Goal: Communication & Community: Answer question/provide support

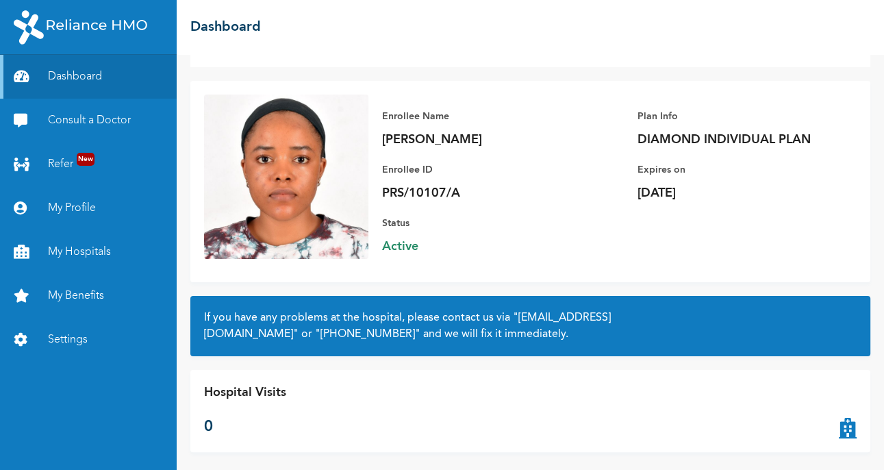
scroll to position [70, 0]
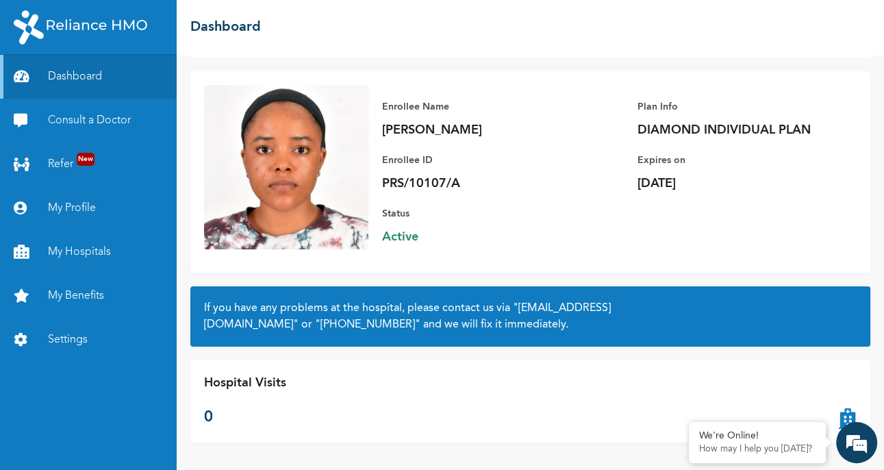
click at [851, 447] on em at bounding box center [856, 442] width 37 height 37
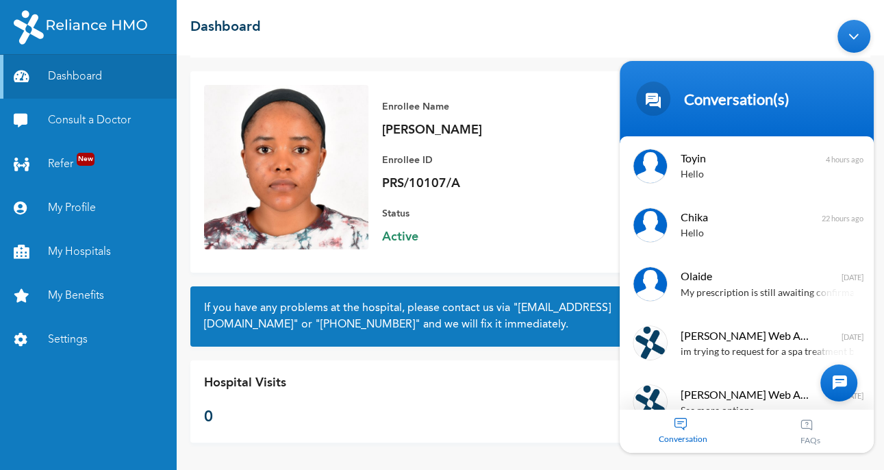
scroll to position [1, 0]
click at [788, 154] on span "Toyin" at bounding box center [745, 157] width 129 height 18
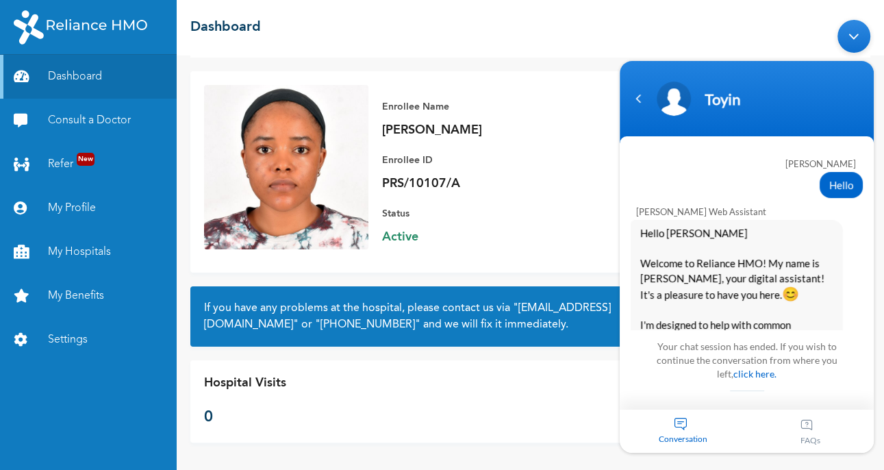
click at [636, 100] on div "Navigation go back" at bounding box center [638, 98] width 21 height 21
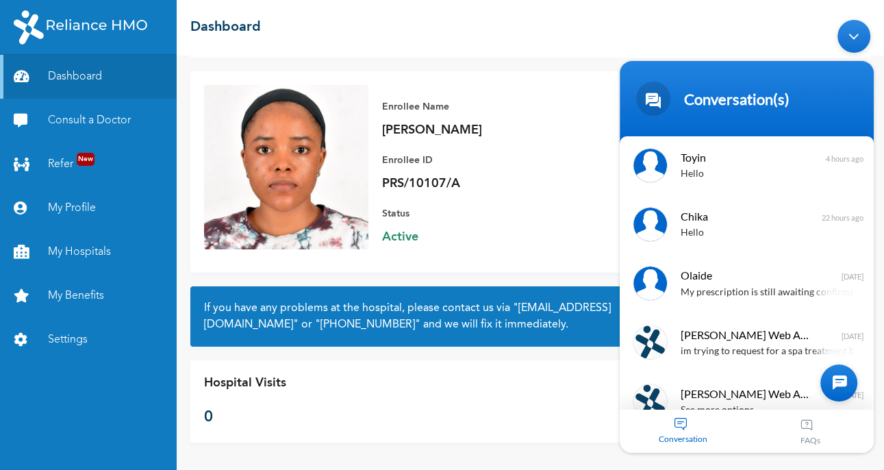
click at [827, 379] on div at bounding box center [838, 382] width 37 height 37
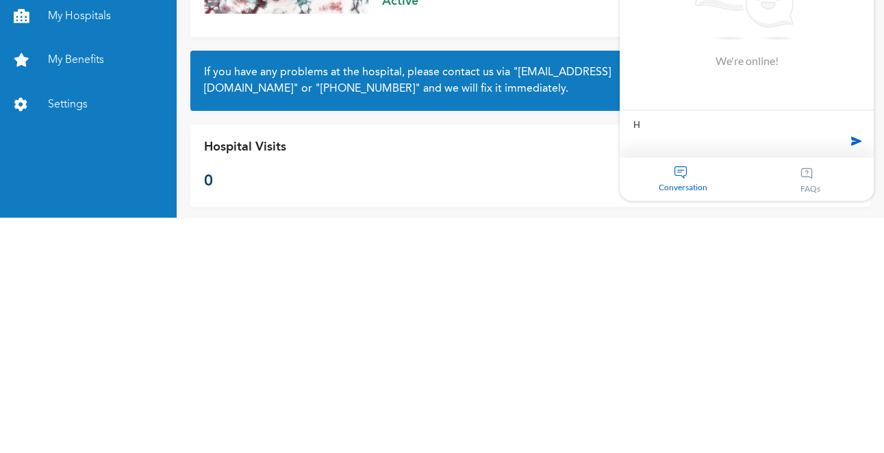
type textarea "Hello"
click at [848, 147] on span at bounding box center [856, 141] width 21 height 21
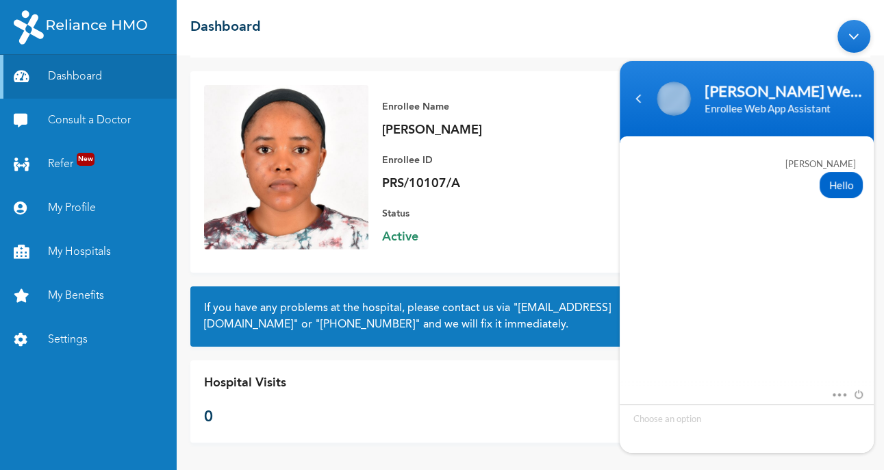
scroll to position [184, 0]
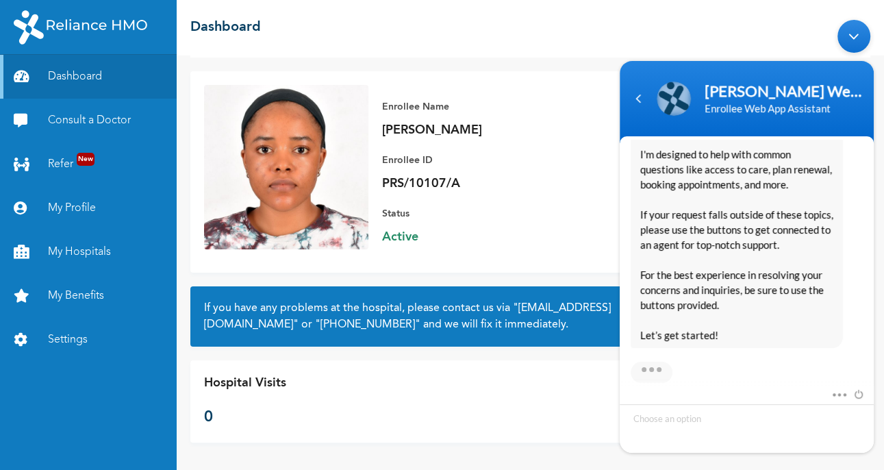
click at [712, 469] on div "Consult a Doctor Enrollee Name [PERSON_NAME] Enrollee ID PRS/10107/A Plan Info …" at bounding box center [530, 262] width 707 height 415
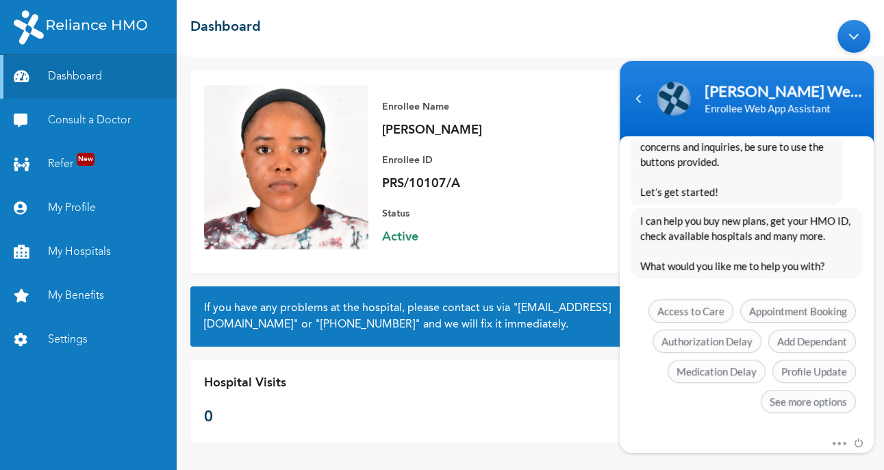
click at [826, 406] on span "See more options" at bounding box center [808, 401] width 95 height 23
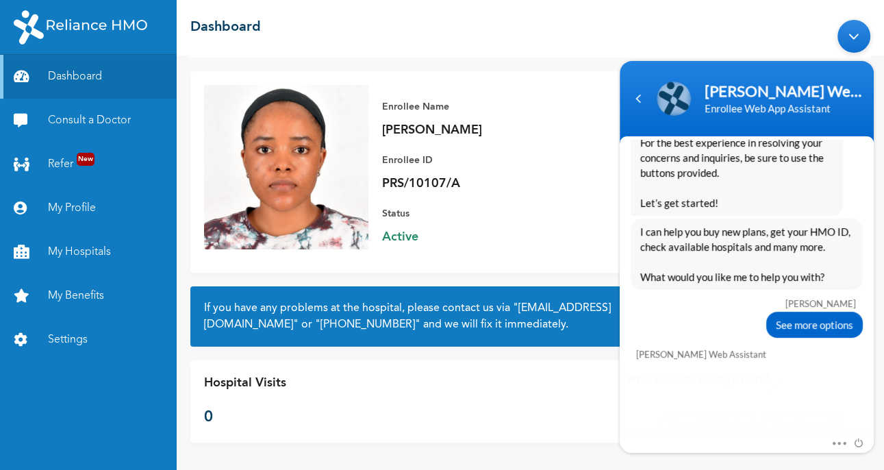
scroll to position [428, 0]
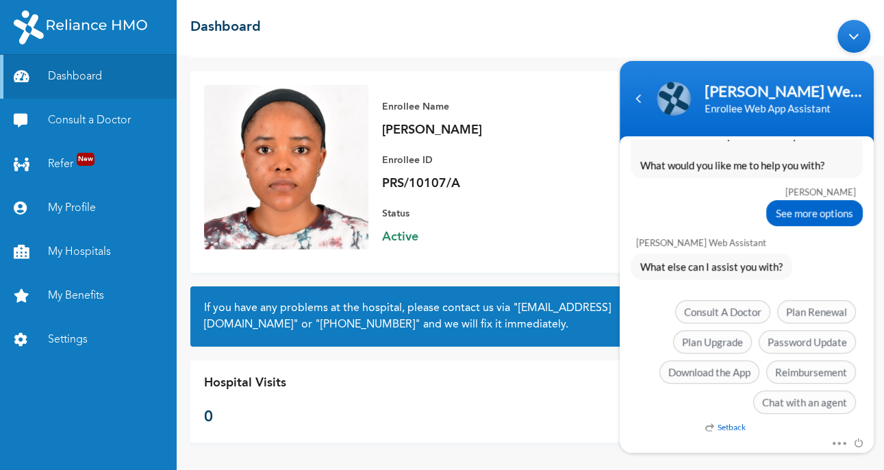
click at [819, 407] on span "Chat with an agent" at bounding box center [804, 401] width 103 height 23
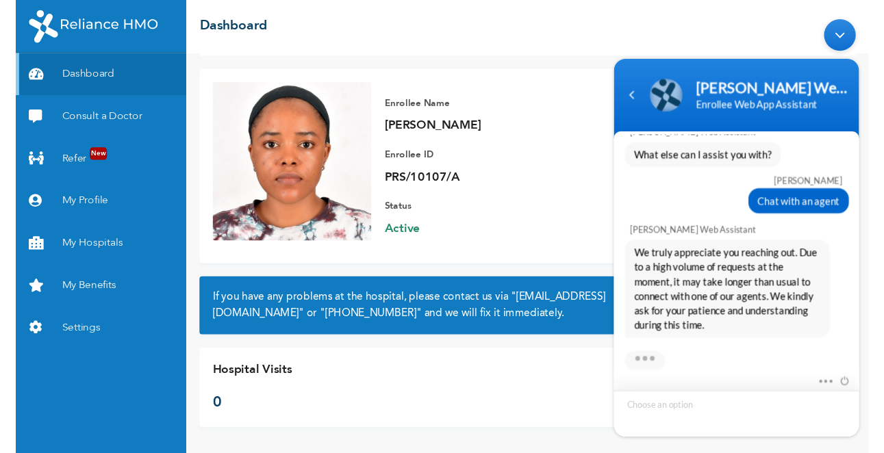
scroll to position [636, 0]
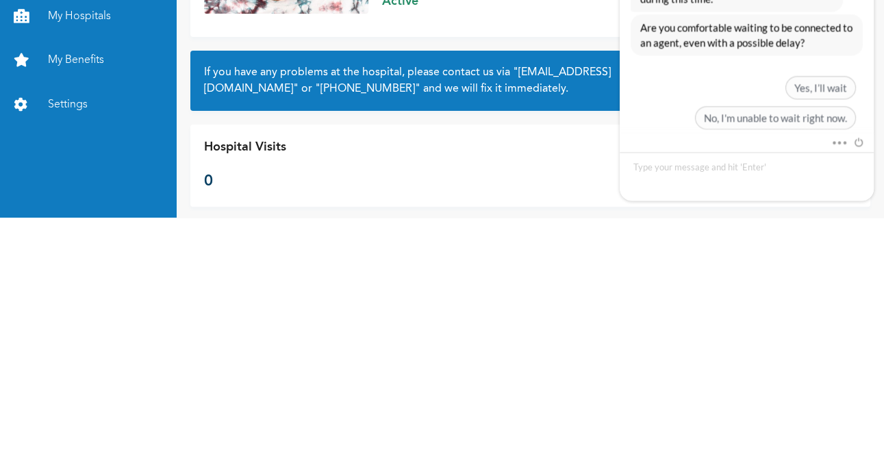
click at [831, 81] on span "Yes, I’ll wait" at bounding box center [820, 88] width 71 height 23
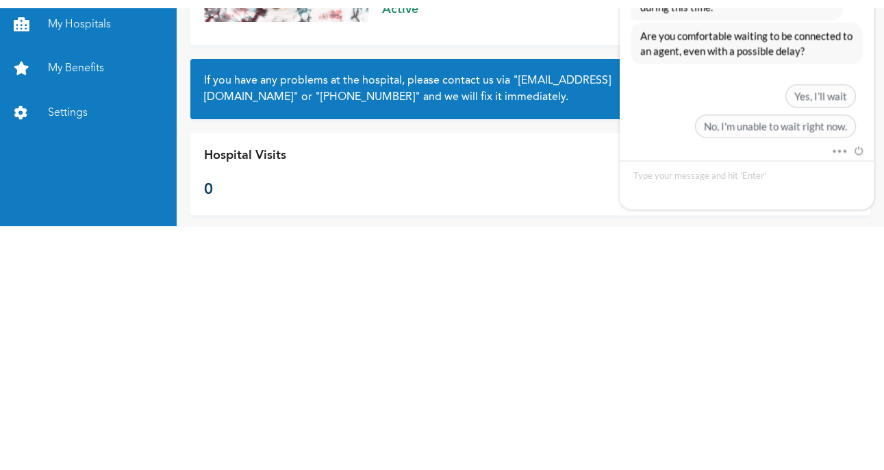
scroll to position [637, 0]
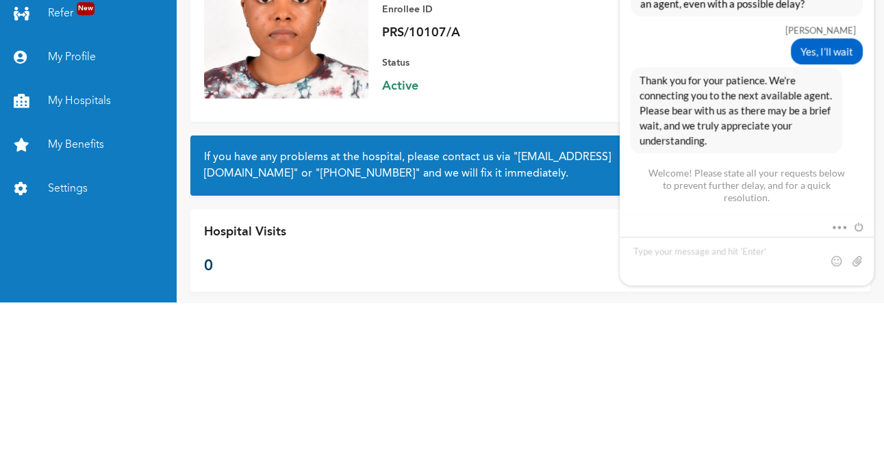
click at [62, 338] on link "Settings" at bounding box center [88, 340] width 177 height 44
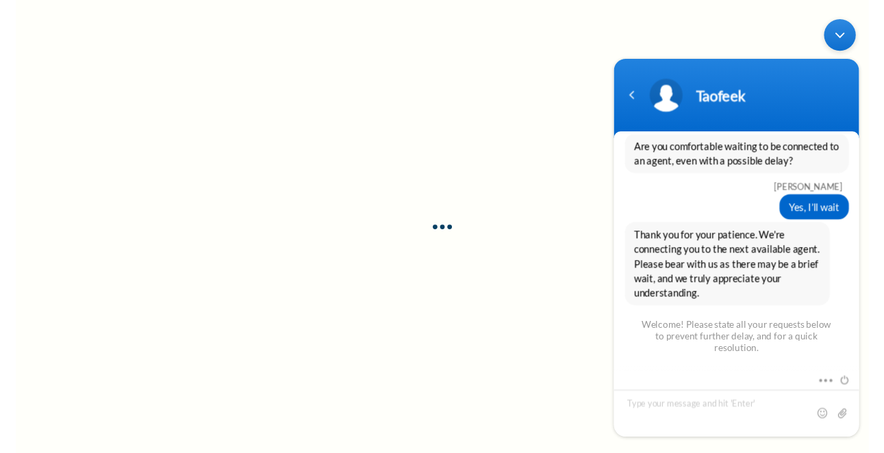
scroll to position [744, 0]
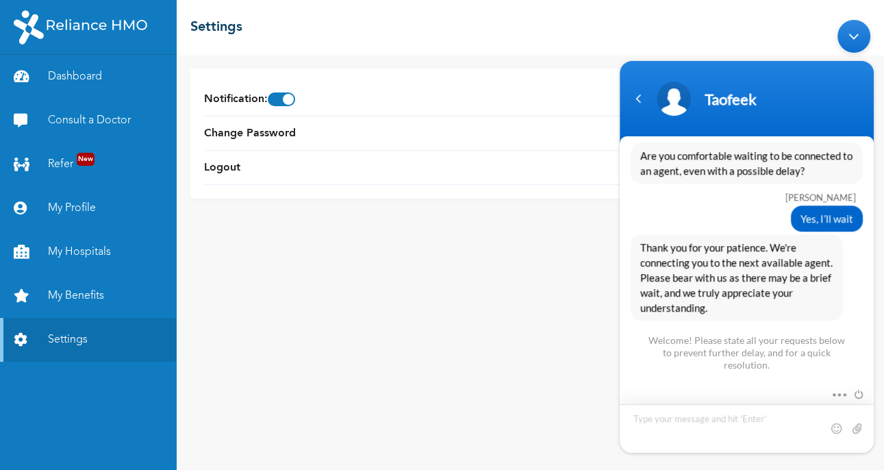
click at [691, 420] on textarea "Type your message and hit 'Enter'" at bounding box center [747, 428] width 254 height 49
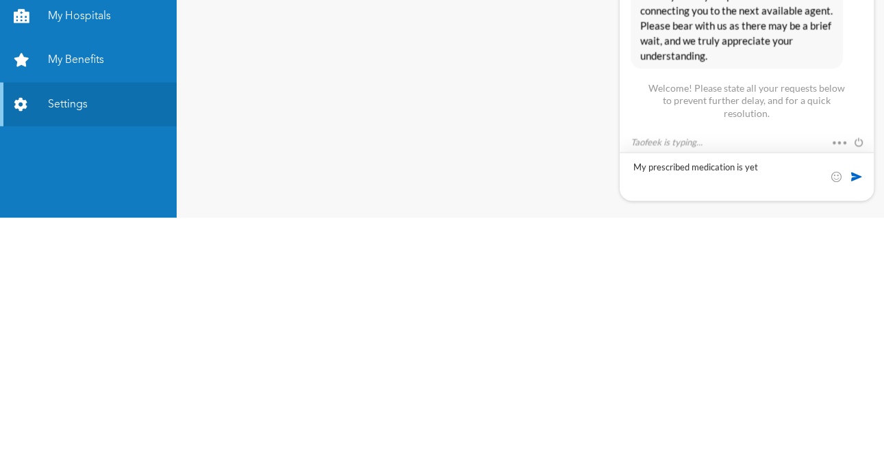
scroll to position [868, 0]
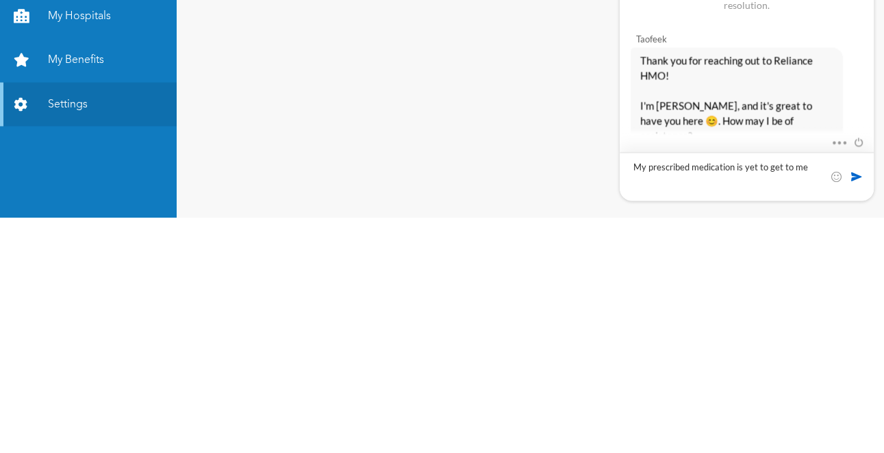
type textarea "My prescribed medication is yet to get to me"
click at [850, 172] on span at bounding box center [857, 177] width 14 height 14
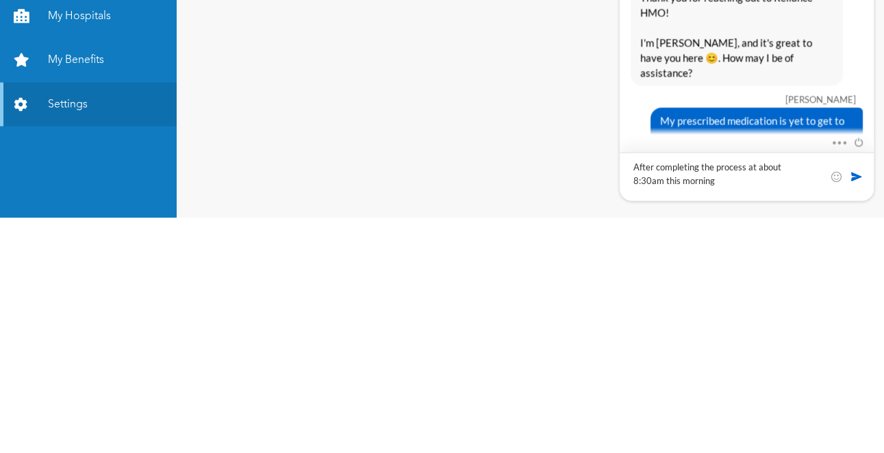
type textarea "After completing the process at about 8:30am this morning"
click at [855, 174] on span at bounding box center [857, 177] width 14 height 14
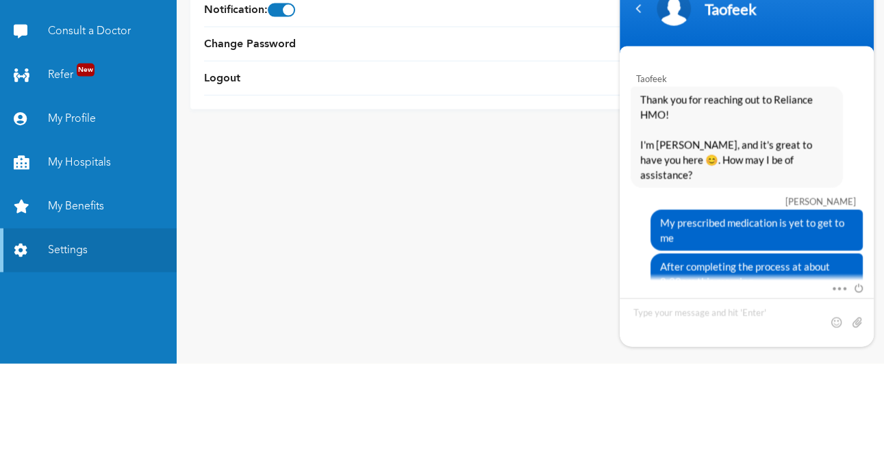
click at [112, 121] on link "Consult a Doctor" at bounding box center [88, 121] width 177 height 44
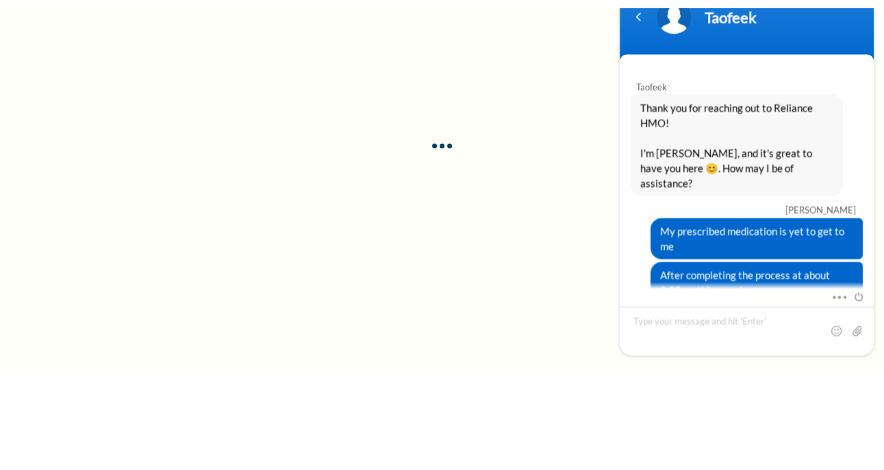
scroll to position [959, 0]
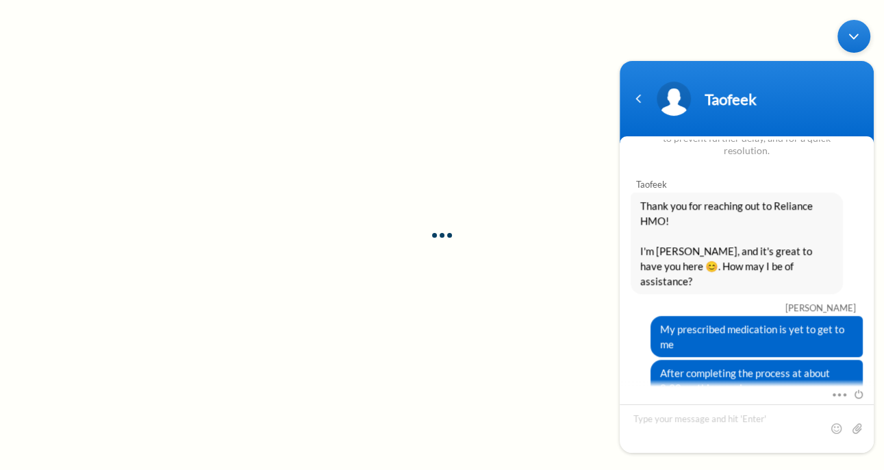
click at [855, 21] on div "Minimize live chat window" at bounding box center [854, 36] width 33 height 33
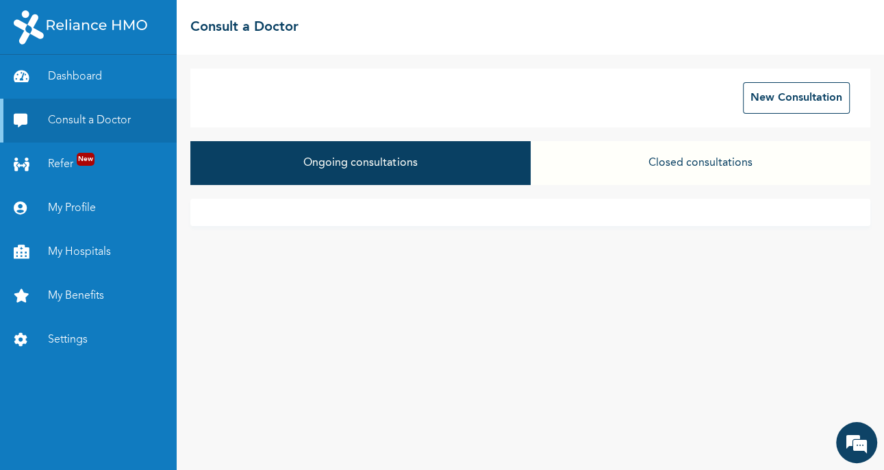
click at [737, 162] on button "Closed consultations" at bounding box center [701, 163] width 340 height 44
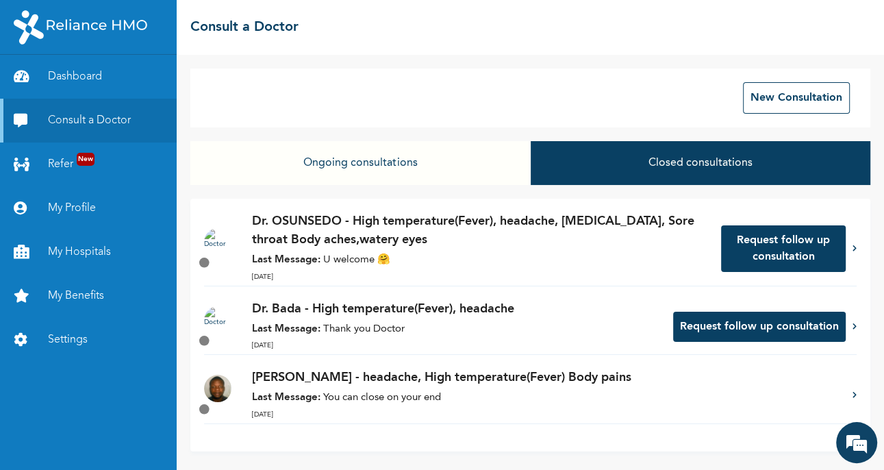
click at [655, 239] on p "Dr. OSUNSEDO - High temperature(Fever), headache, [MEDICAL_DATA], Sore throat B…" at bounding box center [479, 230] width 455 height 37
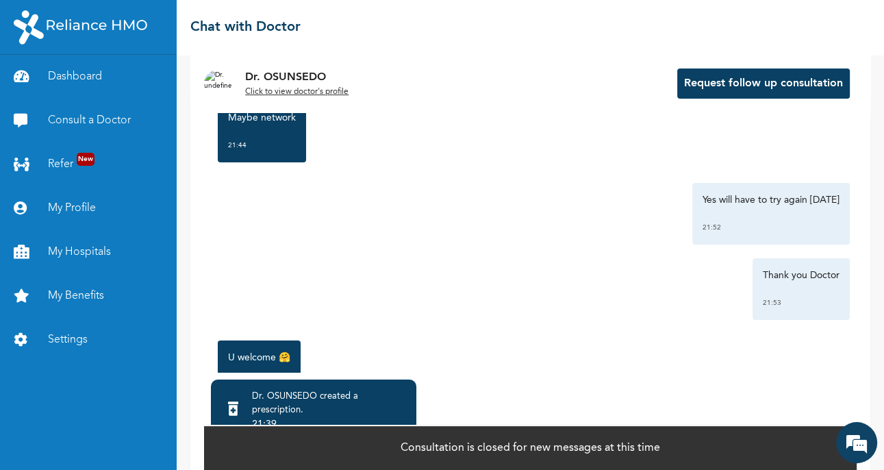
scroll to position [137, 0]
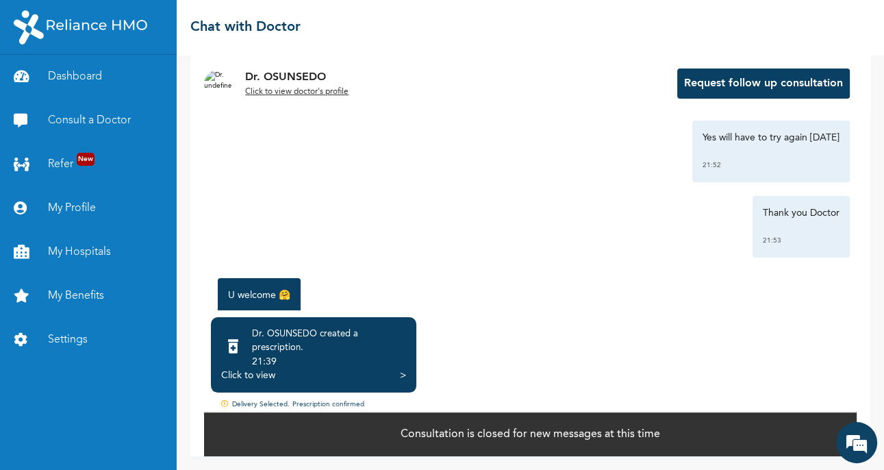
click at [112, 75] on link "Dashboard" at bounding box center [88, 77] width 177 height 44
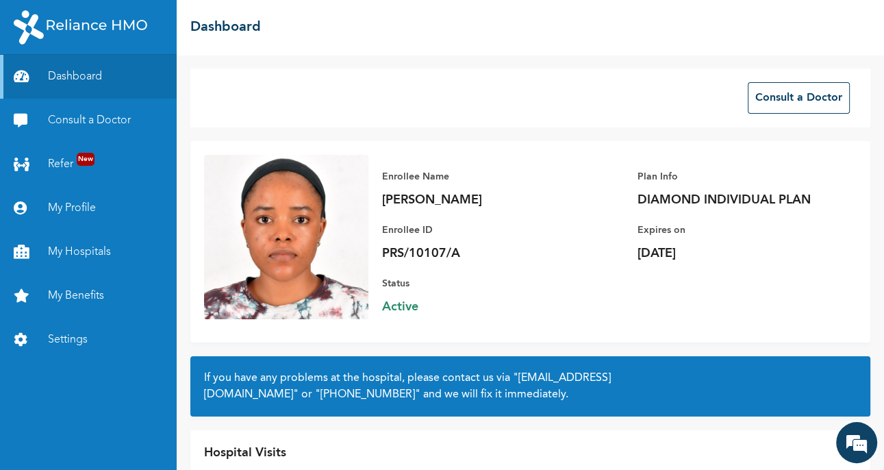
click at [859, 459] on em at bounding box center [856, 442] width 37 height 37
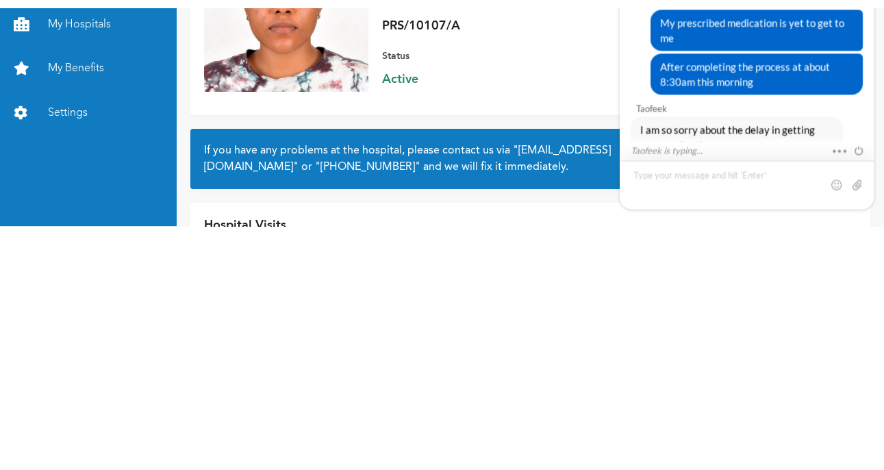
scroll to position [1066, 0]
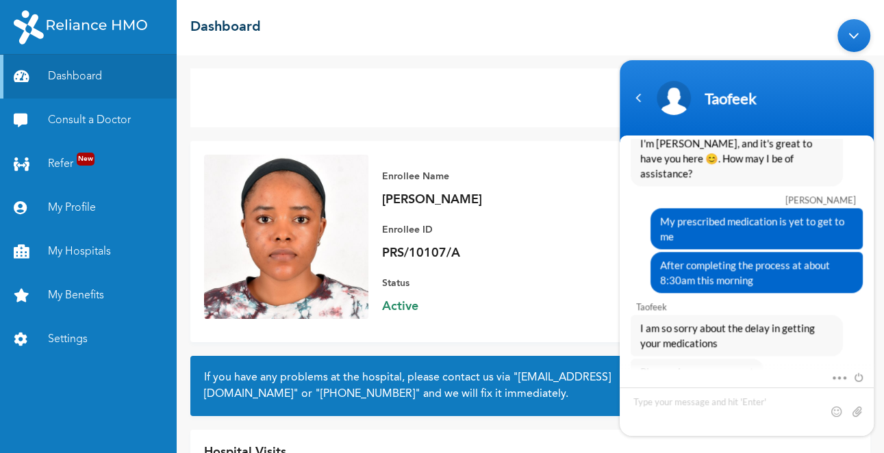
click at [521, 133] on div "Consult a Doctor Enrollee Name [PERSON_NAME] Enrollee ID PRS/10107/A Plan Info …" at bounding box center [530, 254] width 707 height 399
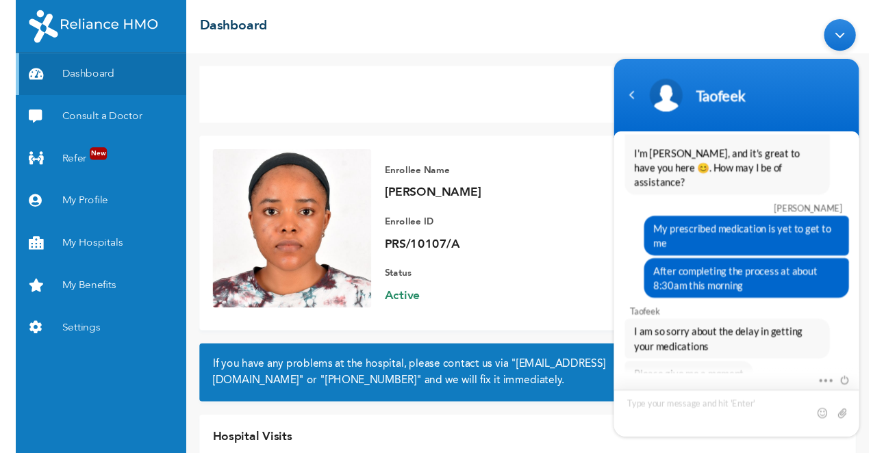
scroll to position [1079, 0]
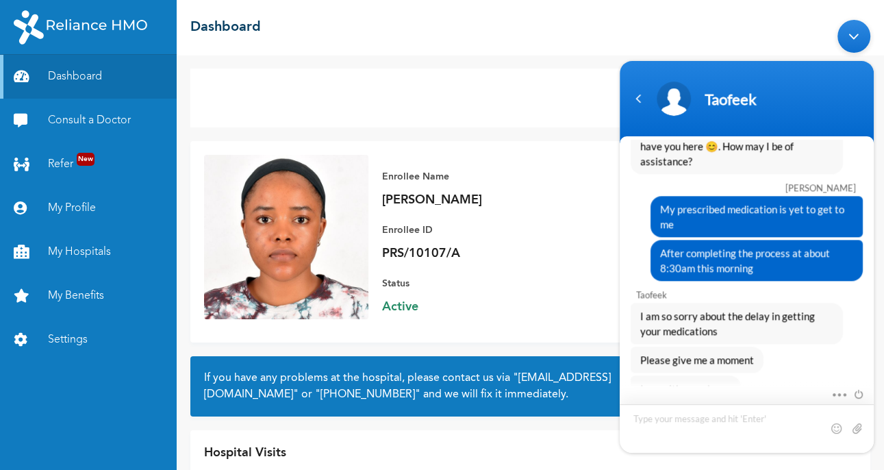
click at [707, 423] on textarea "Type your message and hit 'Enter'" at bounding box center [747, 428] width 254 height 49
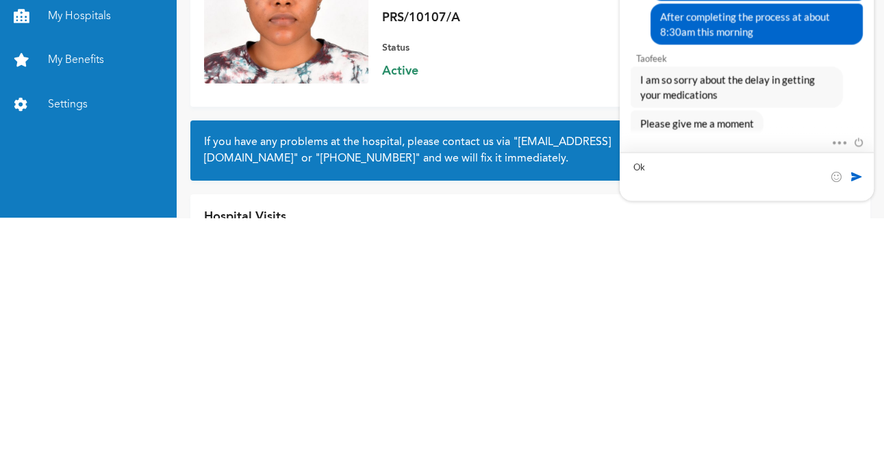
type textarea "Ok"
click at [861, 175] on span at bounding box center [857, 177] width 14 height 14
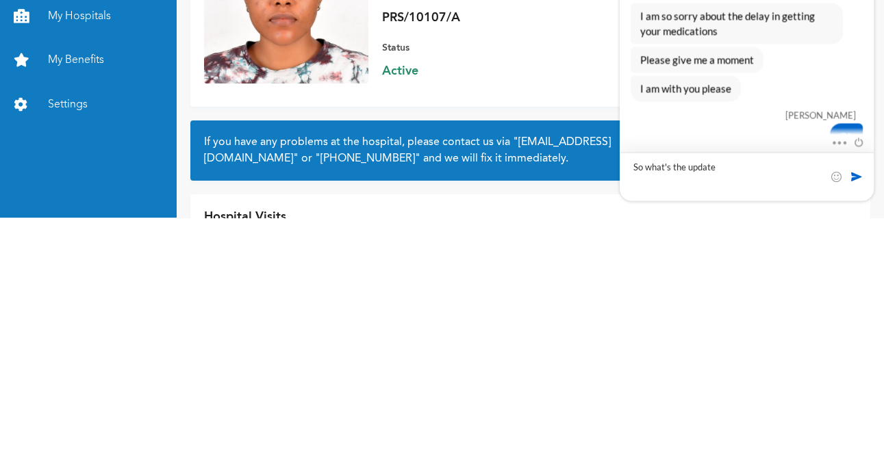
type textarea "So what's the update?"
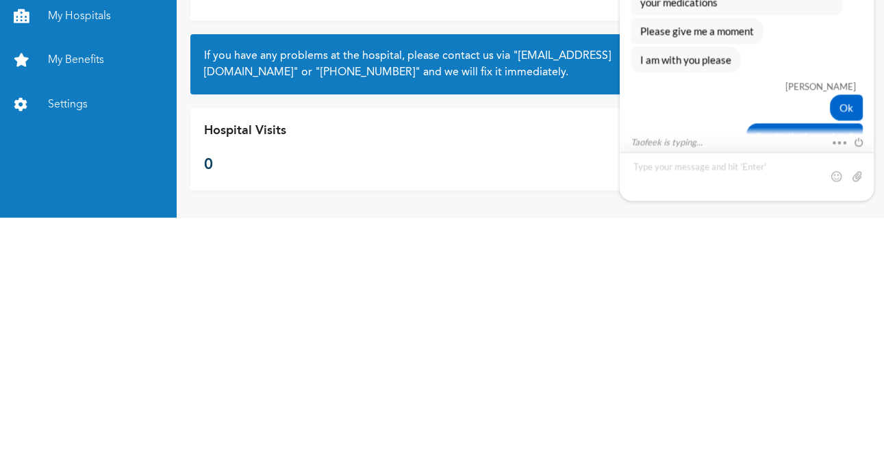
scroll to position [1294, 0]
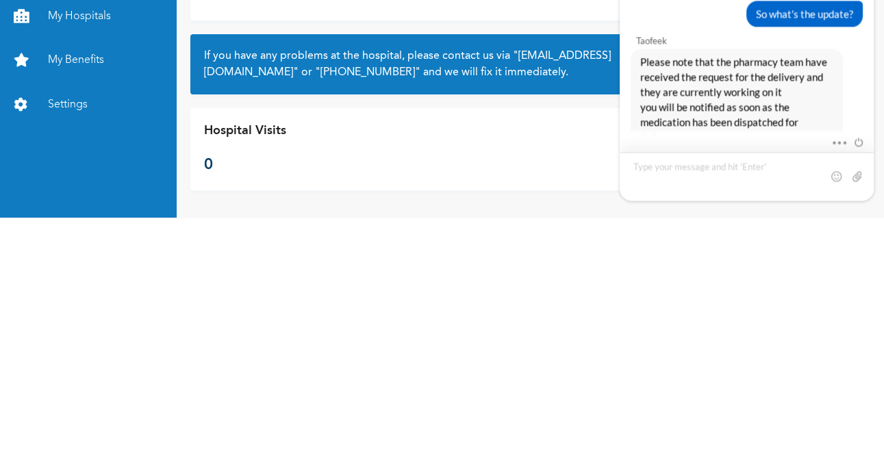
click at [736, 184] on textarea "Type your message and hit 'Enter'" at bounding box center [747, 177] width 254 height 49
type textarea "Hmm okay"
click at [3, 376] on div "Dashboard Consult a Doctor Refer New My Profile My Hospitals My Benefits Settin…" at bounding box center [88, 254] width 177 height 399
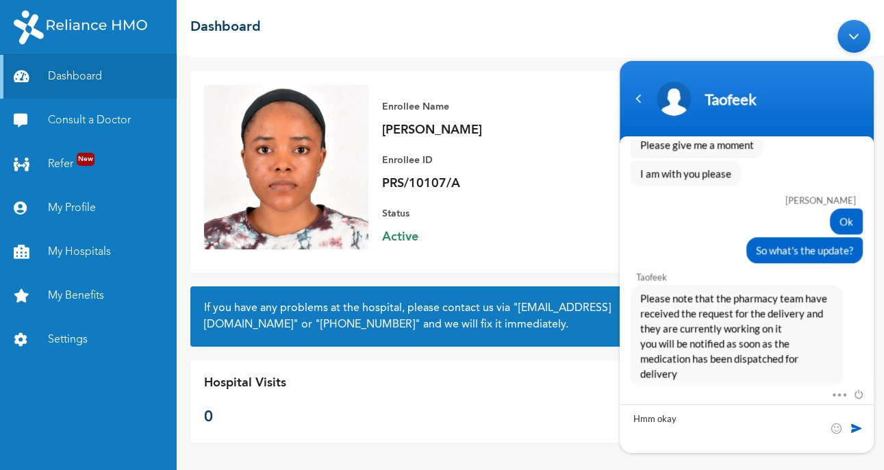
scroll to position [1278, 0]
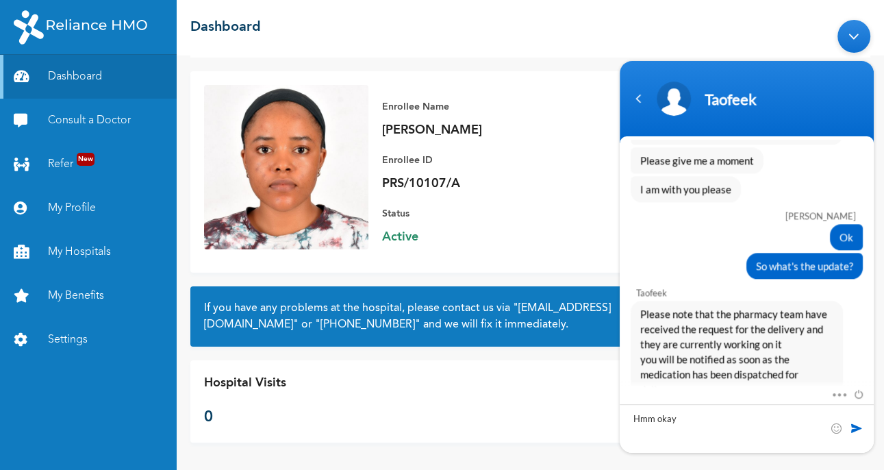
click at [857, 427] on span at bounding box center [857, 428] width 14 height 14
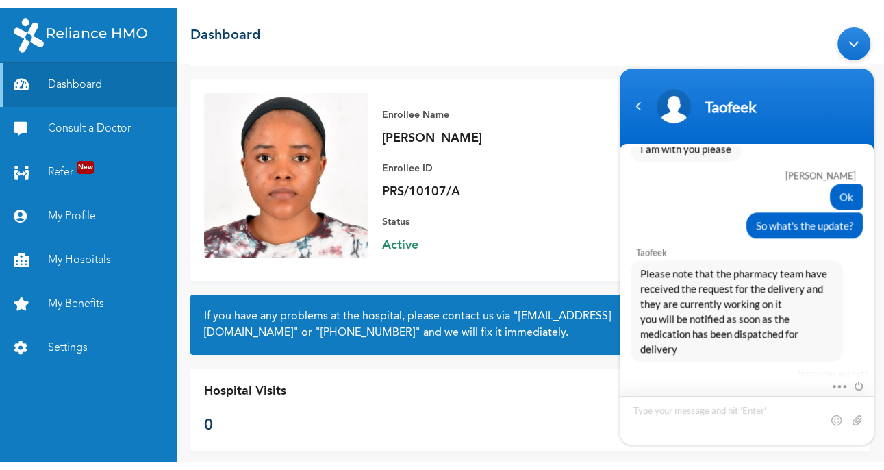
scroll to position [86, 0]
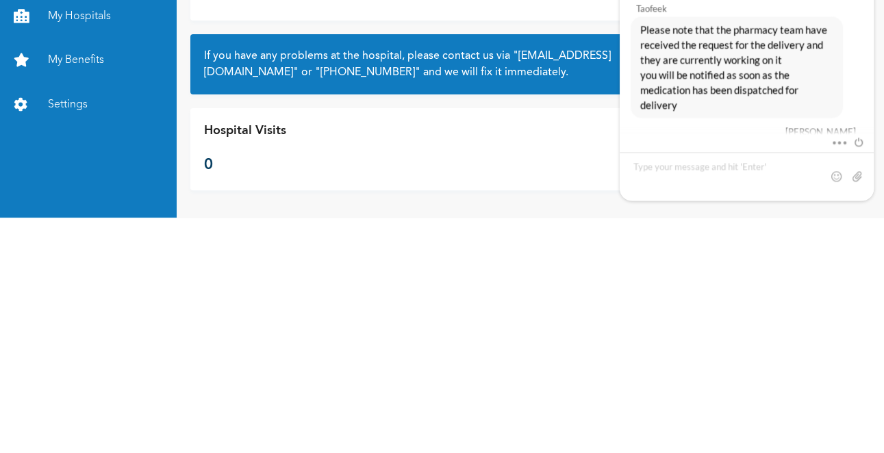
click at [500, 410] on div "Hospital Visits 0" at bounding box center [530, 385] width 680 height 82
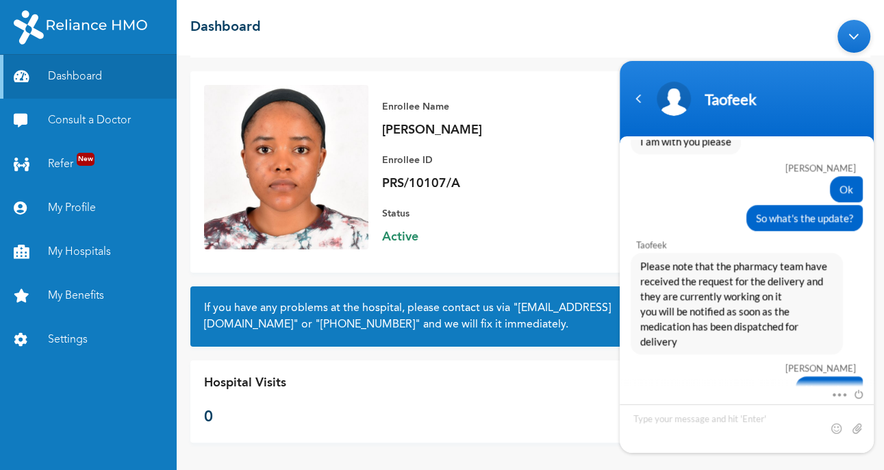
scroll to position [70, 0]
click at [859, 394] on span at bounding box center [855, 392] width 15 height 12
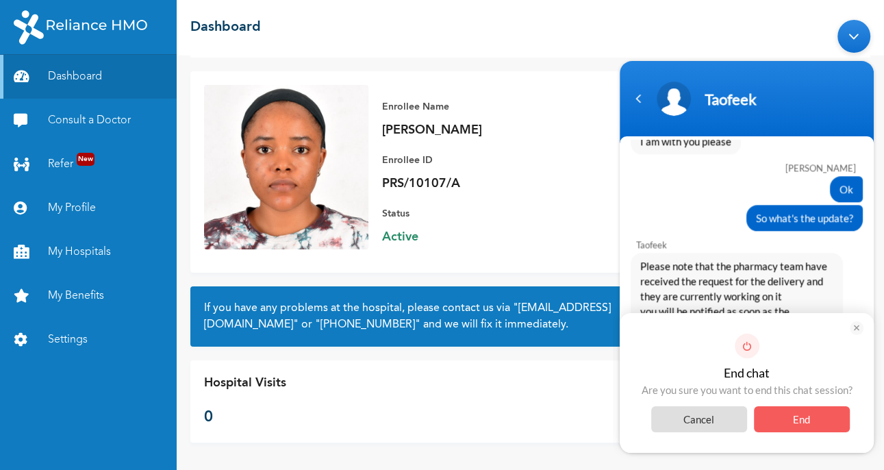
scroll to position [1388, 0]
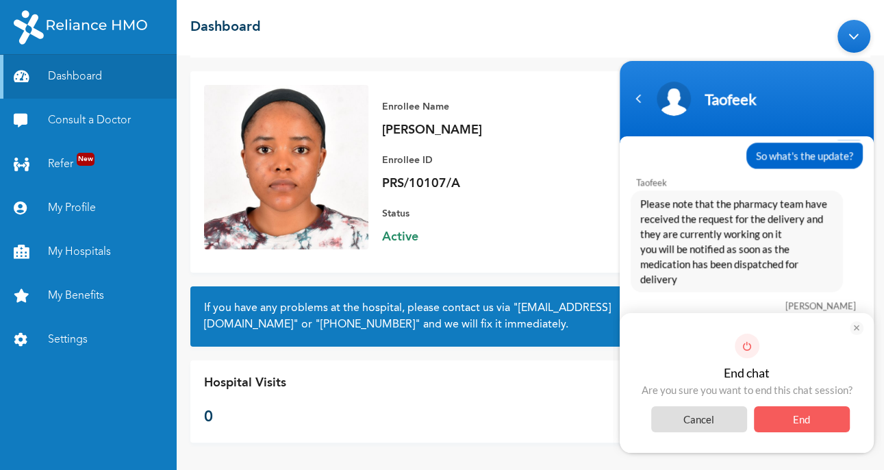
click at [804, 268] on div "Please note that the pharmacy team have received the request for the delivery a…" at bounding box center [737, 240] width 212 height 101
click at [856, 329] on em at bounding box center [857, 328] width 14 height 14
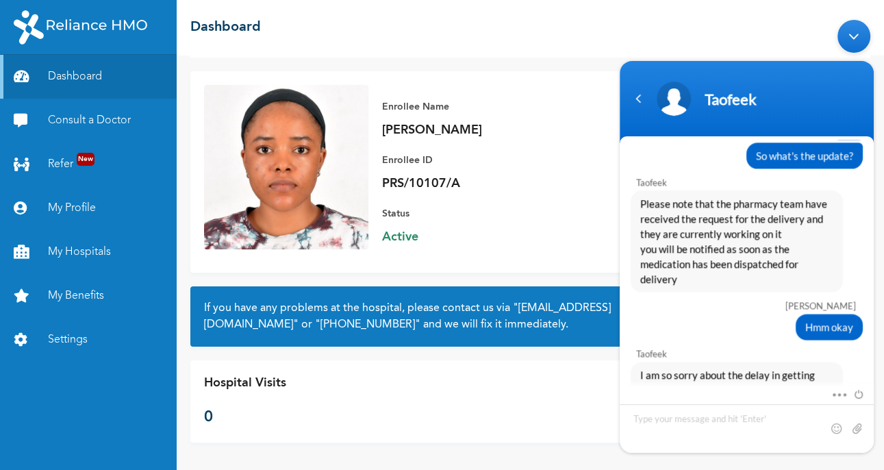
click at [859, 397] on span at bounding box center [855, 392] width 15 height 12
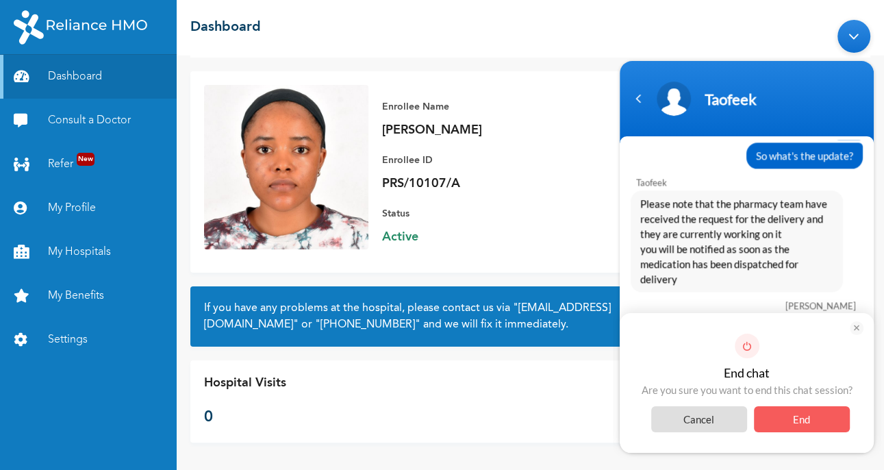
click at [819, 416] on span "End" at bounding box center [802, 419] width 96 height 26
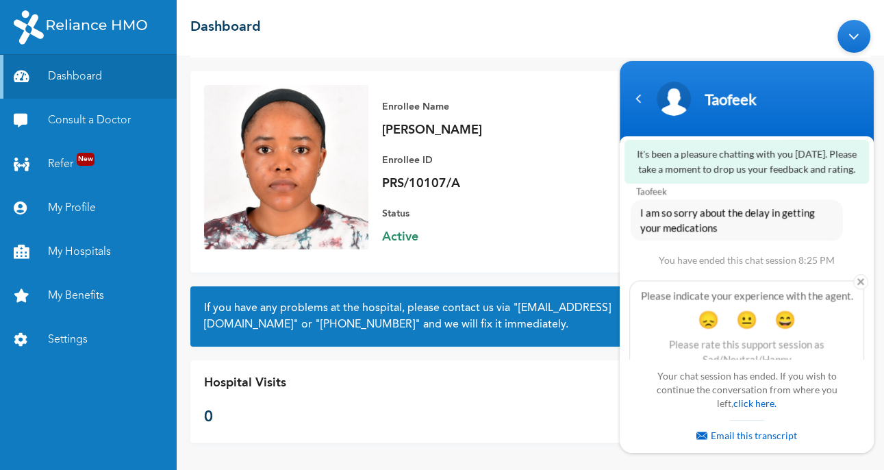
click at [859, 274] on em at bounding box center [860, 281] width 15 height 15
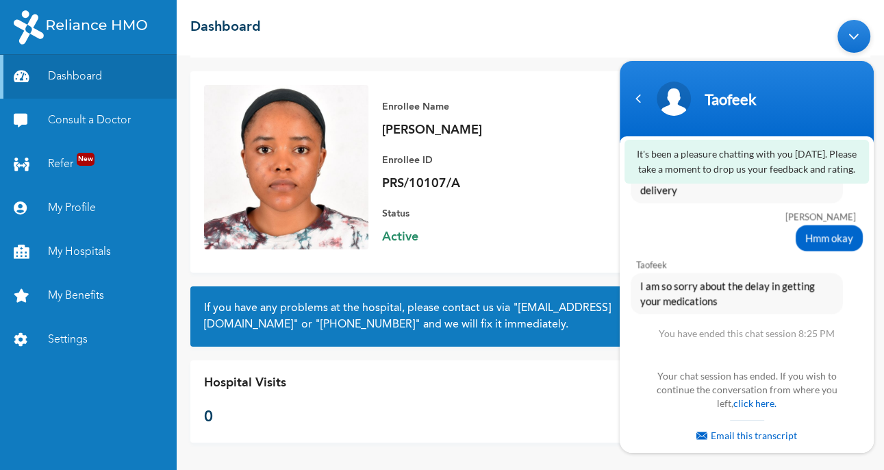
scroll to position [1455, 0]
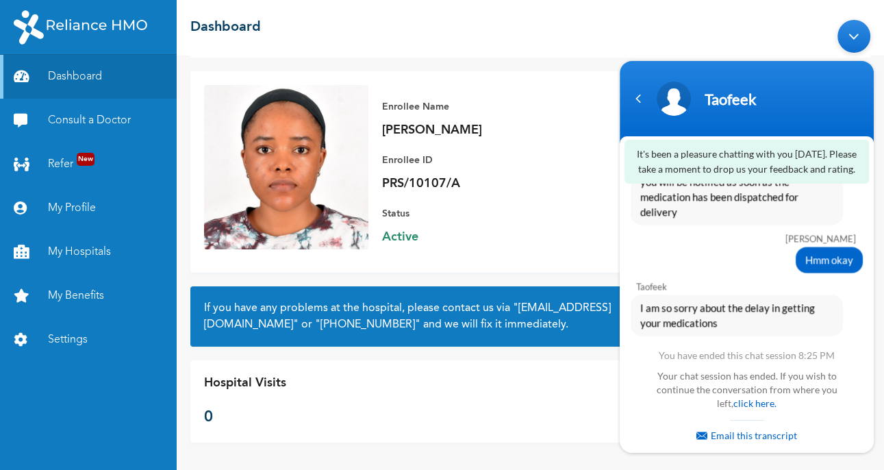
click at [639, 99] on div "Navigation go back" at bounding box center [638, 98] width 21 height 21
